Goal: Task Accomplishment & Management: Manage account settings

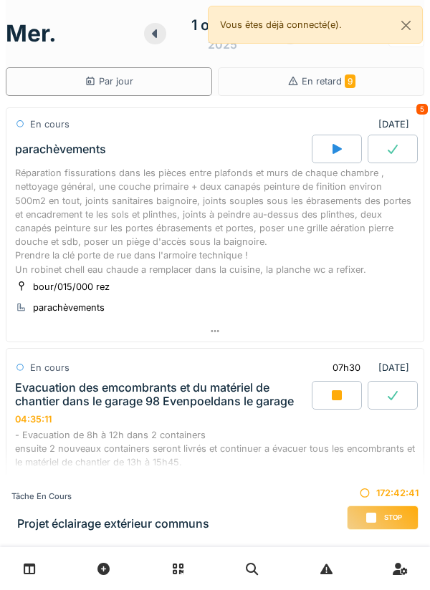
click at [331, 396] on icon at bounding box center [337, 395] width 14 height 11
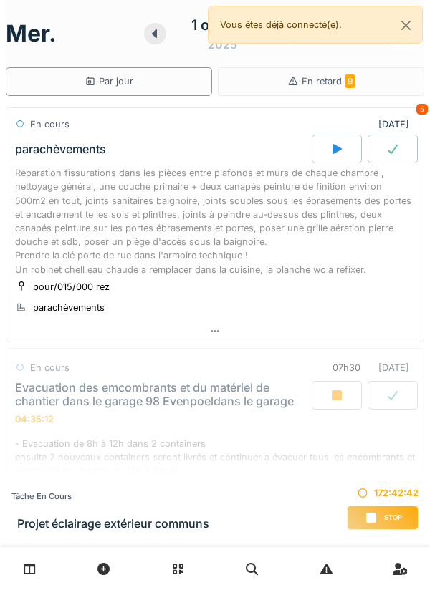
scroll to position [291, 0]
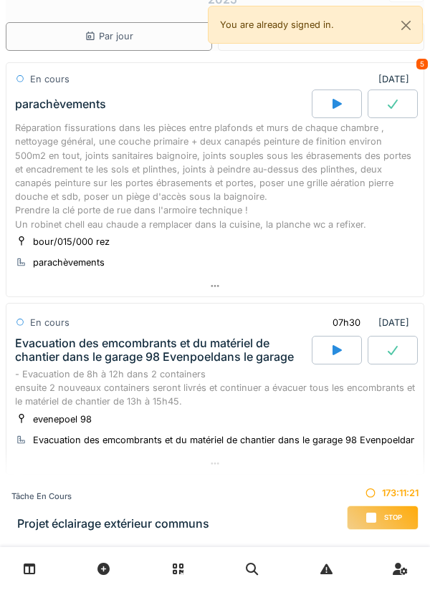
scroll to position [107, 0]
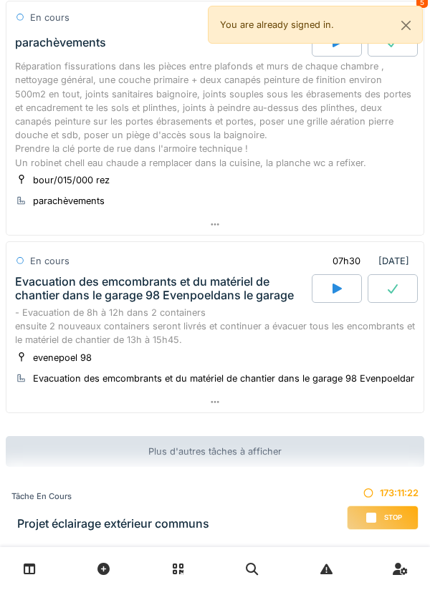
click at [347, 289] on div at bounding box center [337, 288] width 50 height 29
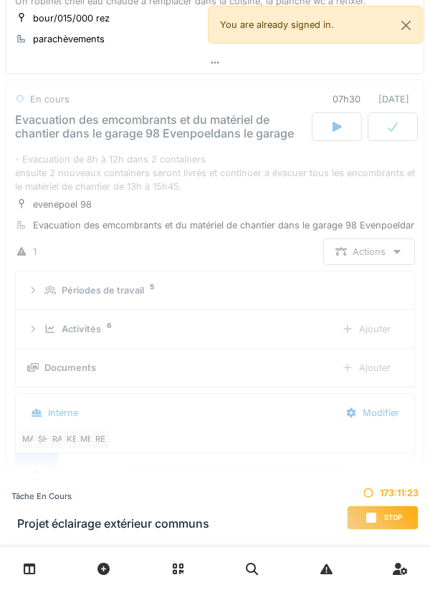
scroll to position [291, 0]
